Goal: Task Accomplishment & Management: Use online tool/utility

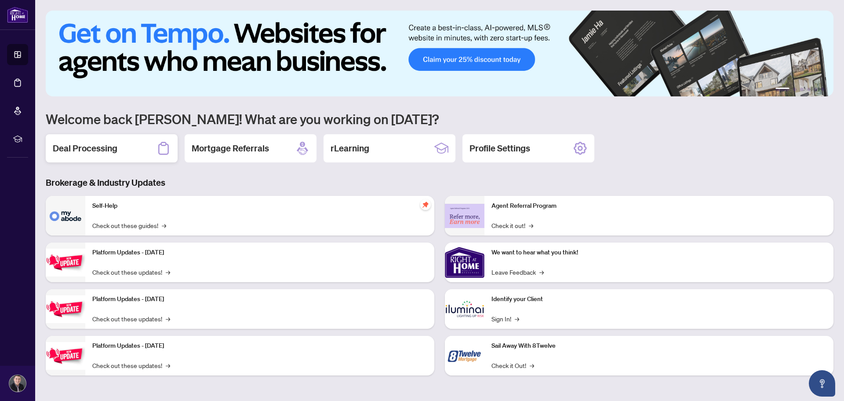
click at [121, 146] on div "Deal Processing" at bounding box center [112, 148] width 132 height 28
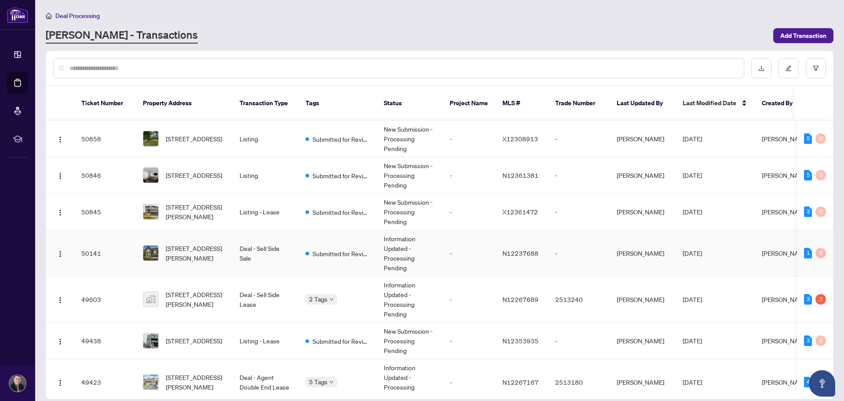
click at [216, 243] on span "[STREET_ADDRESS][PERSON_NAME]" at bounding box center [196, 252] width 60 height 19
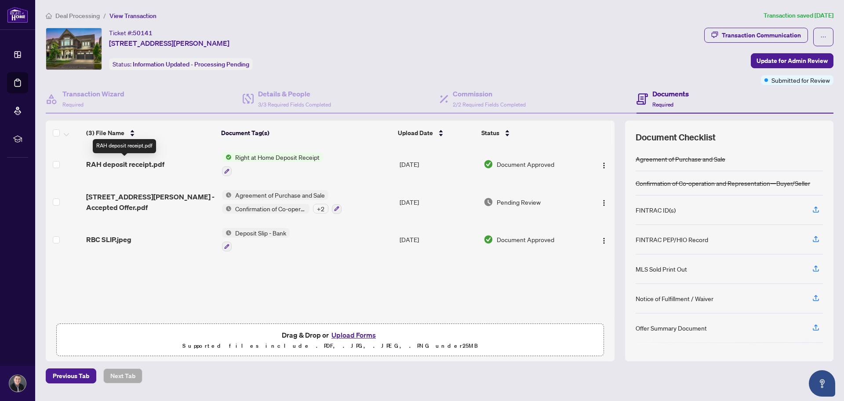
click at [133, 162] on span "RAH deposit receipt.pdf" at bounding box center [125, 164] width 78 height 11
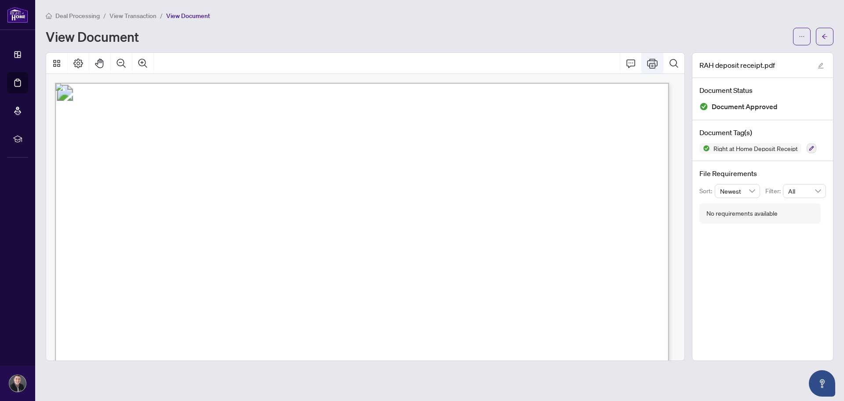
click at [651, 62] on icon "Print" at bounding box center [652, 63] width 11 height 11
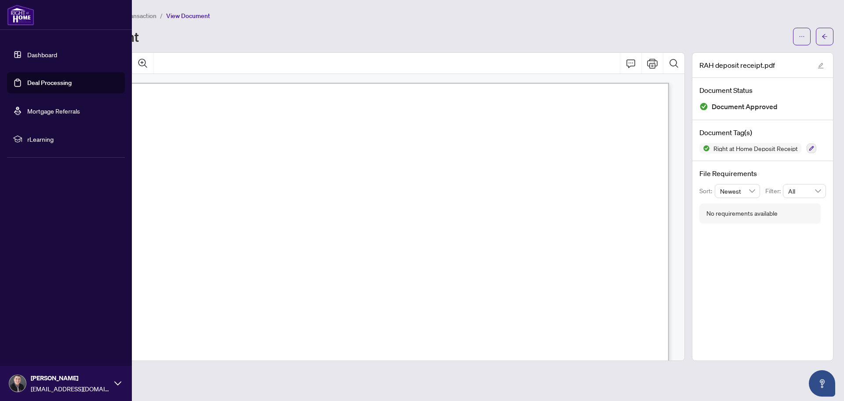
click at [36, 55] on link "Dashboard" at bounding box center [42, 55] width 30 height 8
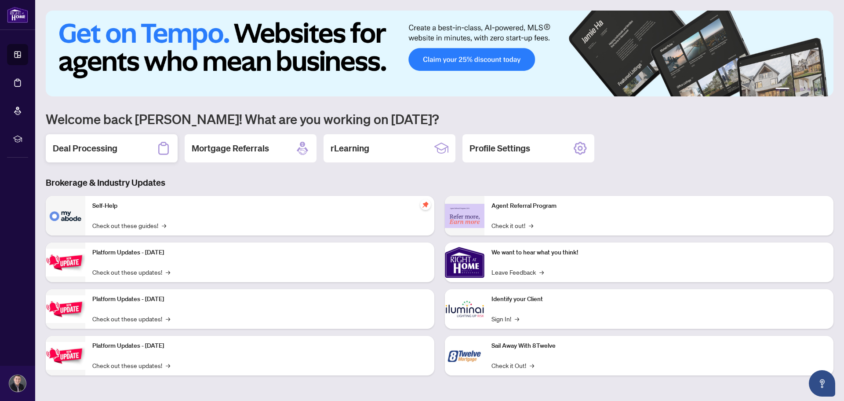
click at [104, 148] on h2 "Deal Processing" at bounding box center [85, 148] width 65 height 12
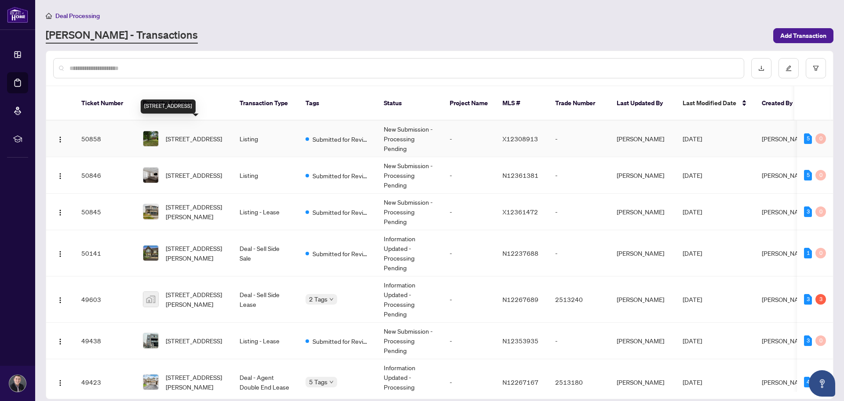
click at [183, 134] on span "[STREET_ADDRESS]" at bounding box center [194, 139] width 56 height 10
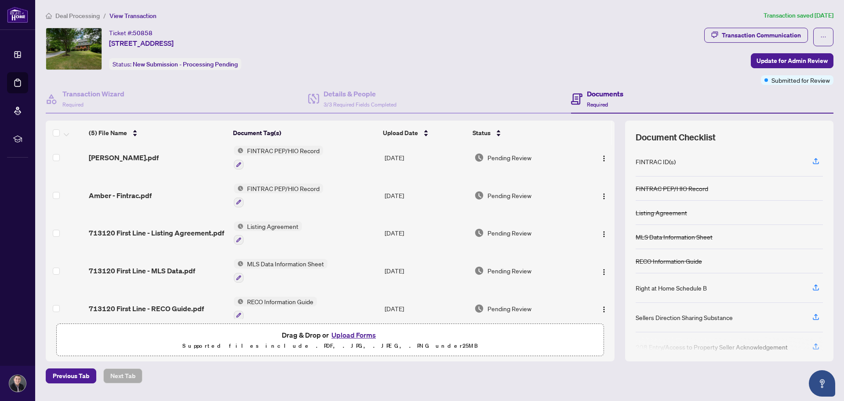
scroll to position [17, 0]
